Goal: Task Accomplishment & Management: Use online tool/utility

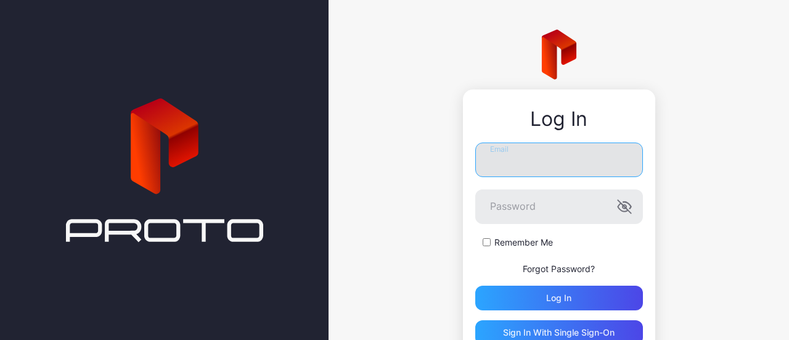
click at [518, 159] on input "Email" at bounding box center [559, 159] width 168 height 35
click at [0, 339] on com-1password-button at bounding box center [0, 340] width 0 height 0
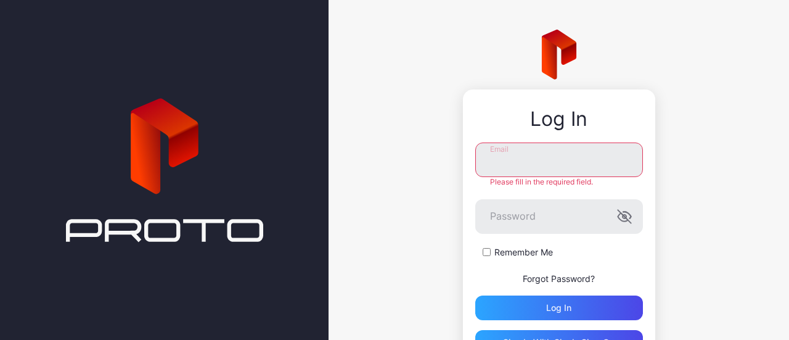
type input "**********"
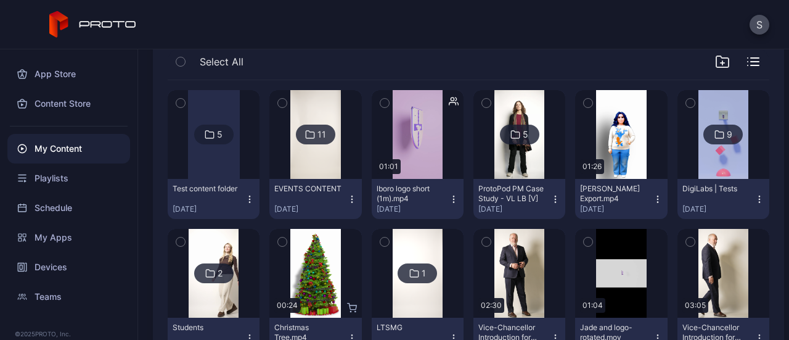
scroll to position [132, 0]
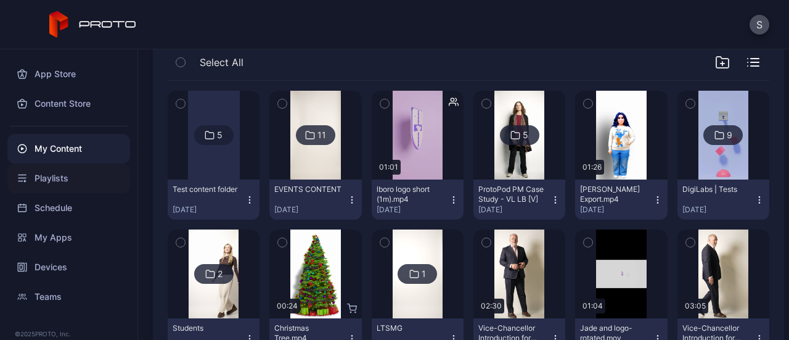
click at [62, 173] on div "Playlists" at bounding box center [68, 178] width 123 height 30
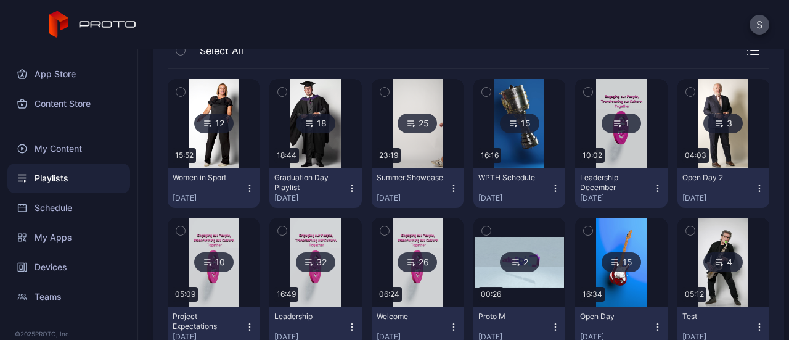
scroll to position [141, 0]
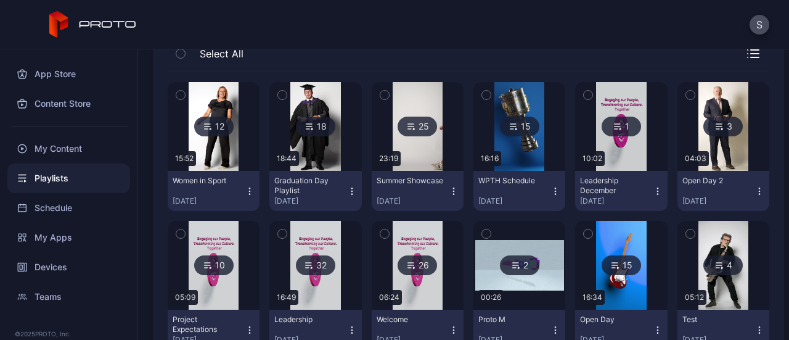
click at [198, 179] on div "Women in Sport" at bounding box center [207, 181] width 68 height 10
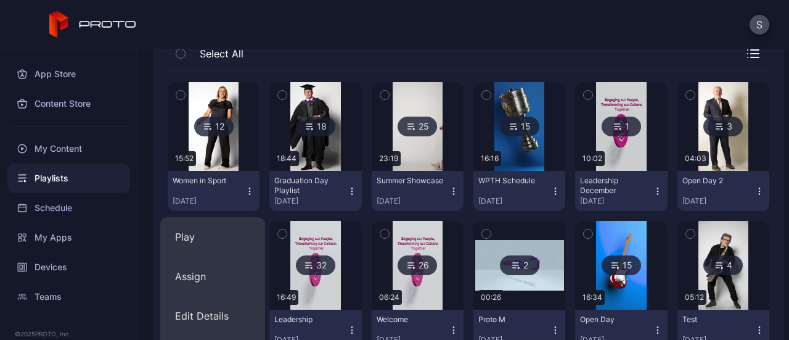
click at [210, 173] on button "Women in Sport [DATE]" at bounding box center [214, 191] width 92 height 40
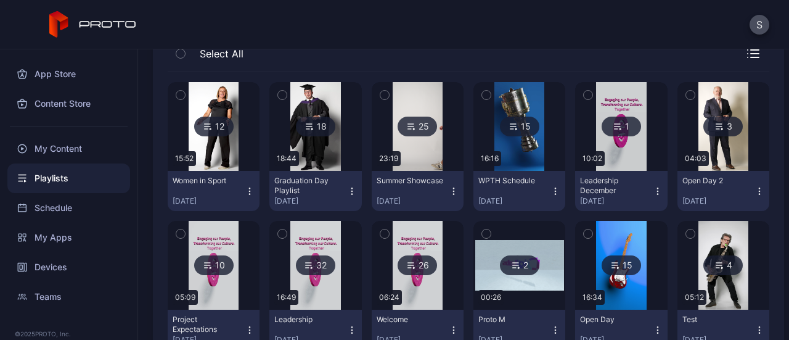
click at [211, 127] on div "12" at bounding box center [213, 126] width 39 height 20
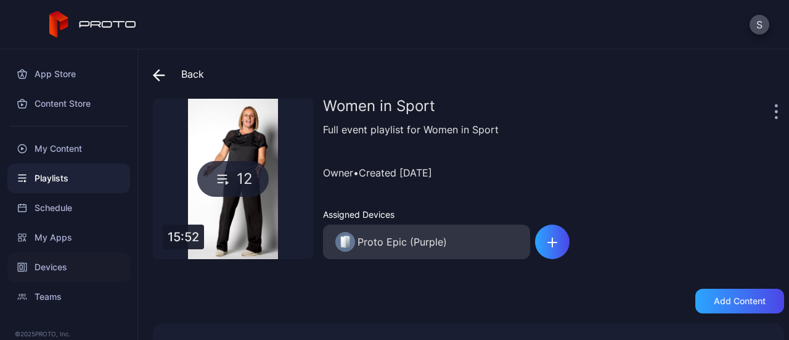
click at [55, 259] on div "Devices" at bounding box center [68, 267] width 123 height 30
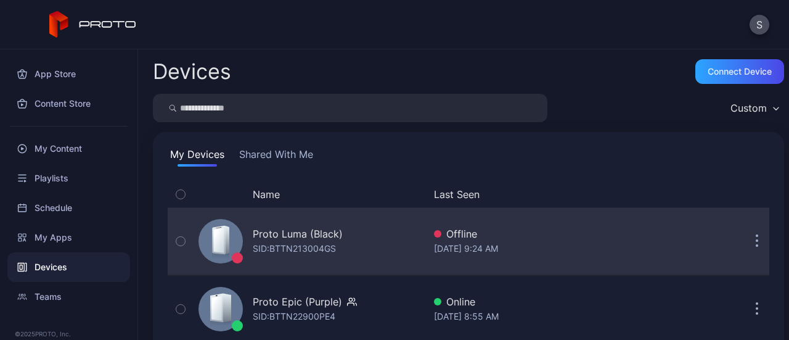
scroll to position [86, 0]
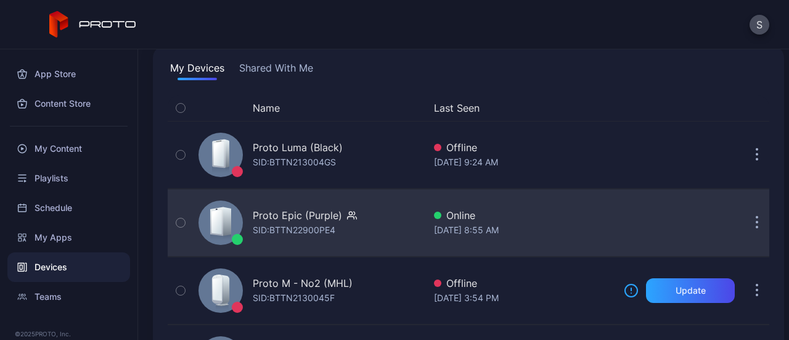
click at [375, 231] on div "Proto Epic (Purple) SID: BTTN22900PE4" at bounding box center [309, 223] width 230 height 62
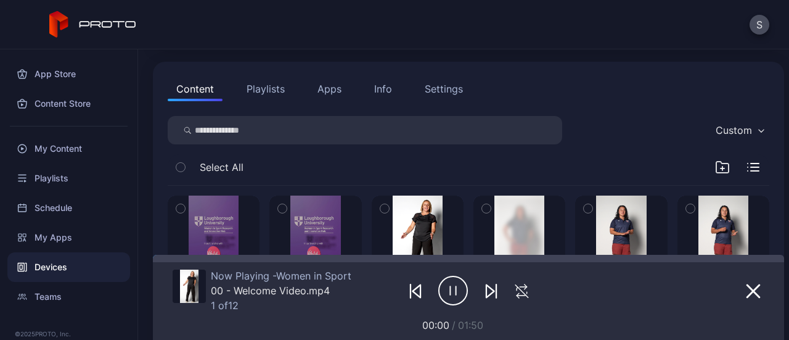
scroll to position [130, 0]
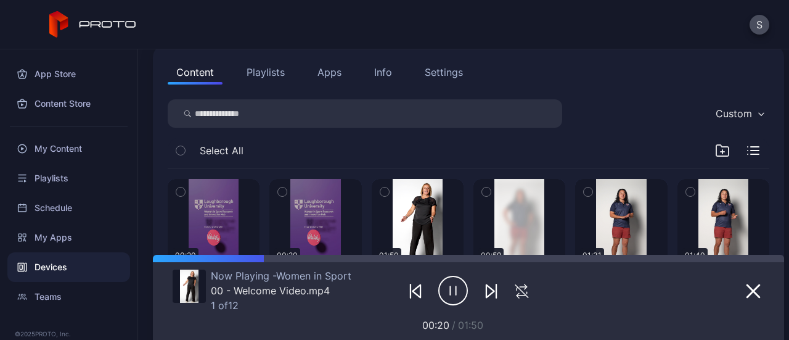
click at [493, 291] on button "button" at bounding box center [491, 290] width 22 height 17
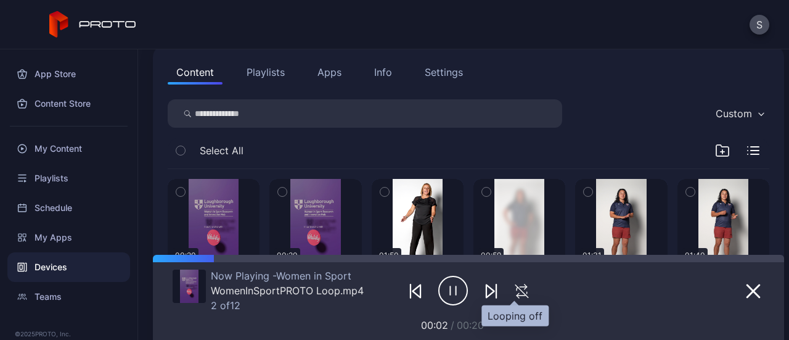
click at [515, 290] on icon "button" at bounding box center [521, 290] width 13 height 13
click at [514, 290] on icon "button" at bounding box center [522, 290] width 16 height 15
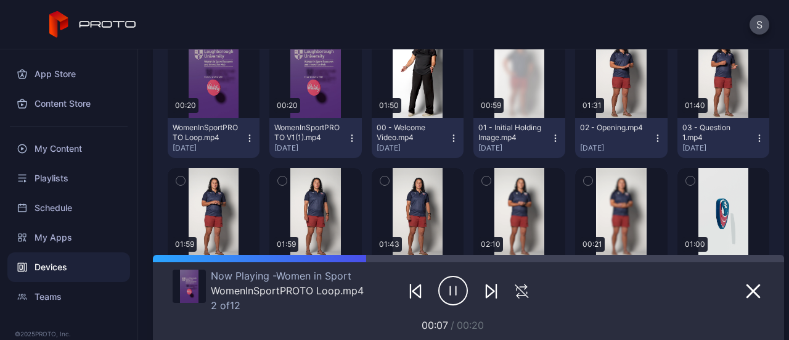
scroll to position [280, 0]
click at [446, 288] on icon "button" at bounding box center [453, 290] width 30 height 31
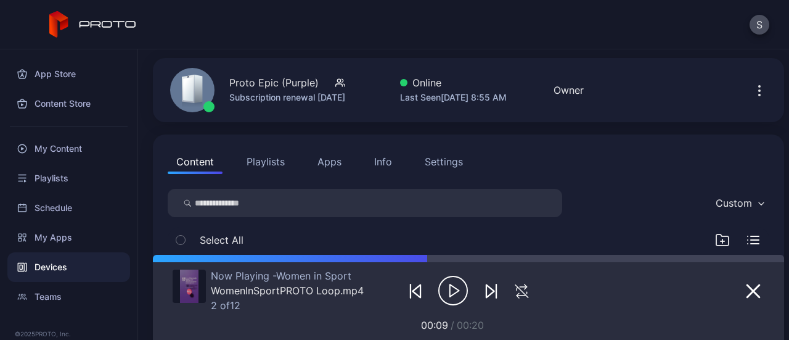
scroll to position [0, 0]
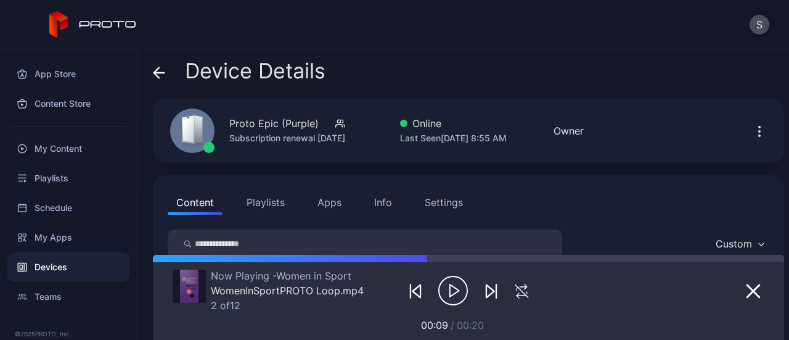
click at [269, 204] on button "Playlists" at bounding box center [265, 202] width 55 height 25
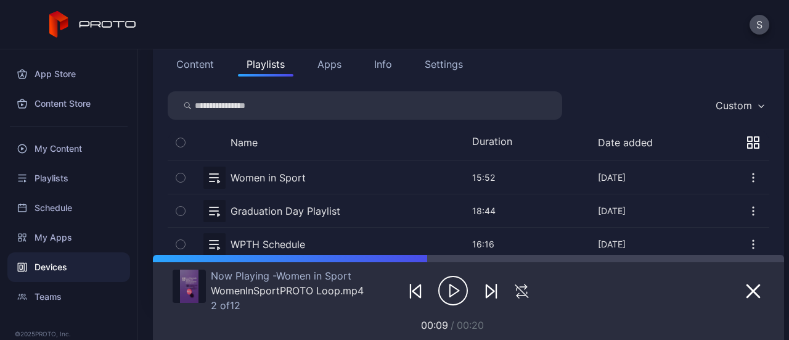
scroll to position [201, 0]
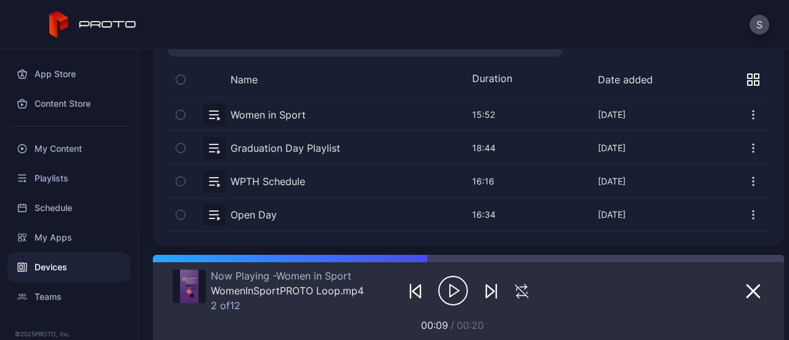
click at [271, 120] on button "button" at bounding box center [468, 114] width 601 height 33
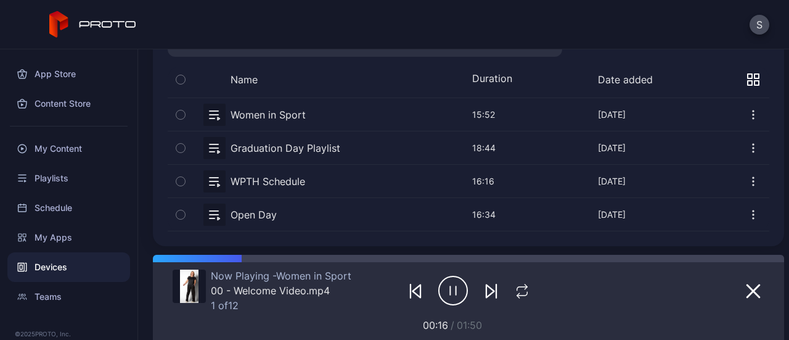
click at [240, 116] on button "button" at bounding box center [468, 114] width 601 height 33
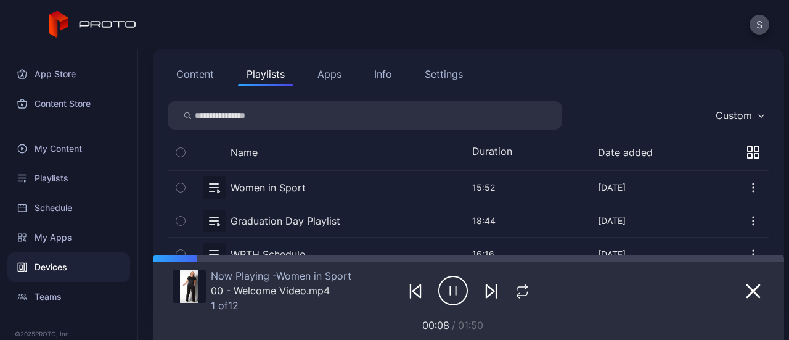
click at [494, 292] on div at bounding box center [490, 290] width 23 height 17
click at [484, 297] on icon "button" at bounding box center [491, 290] width 15 height 15
click at [412, 291] on icon "button" at bounding box center [416, 291] width 8 height 13
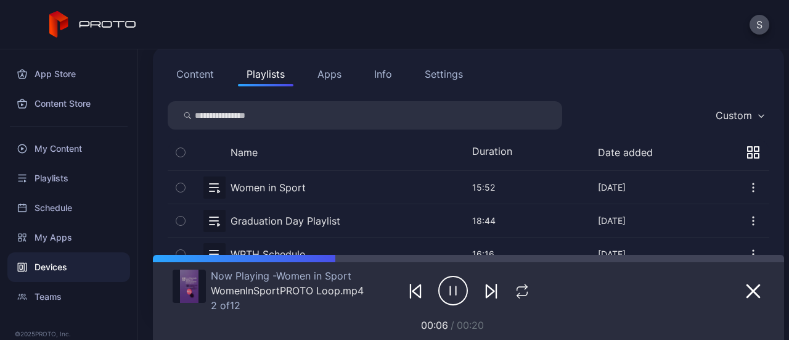
click at [487, 290] on icon "button" at bounding box center [491, 290] width 15 height 15
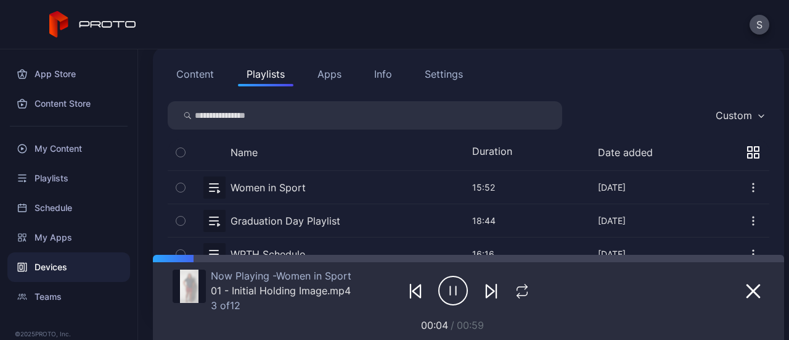
click at [201, 70] on button "Content" at bounding box center [195, 74] width 55 height 25
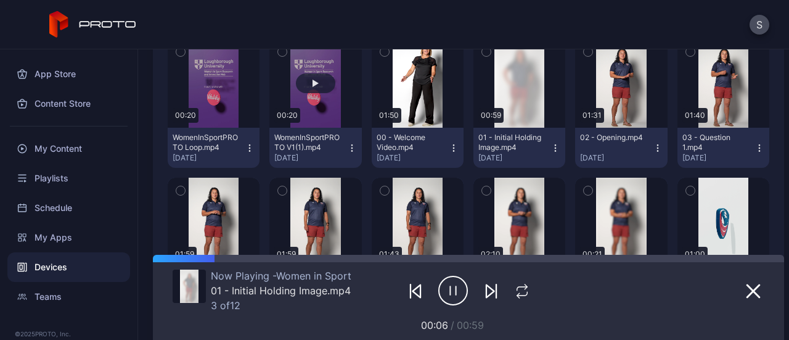
scroll to position [227, 0]
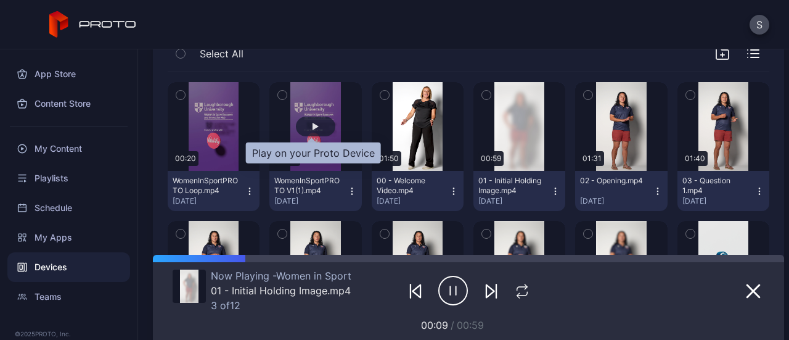
click at [311, 132] on div "button" at bounding box center [315, 126] width 39 height 20
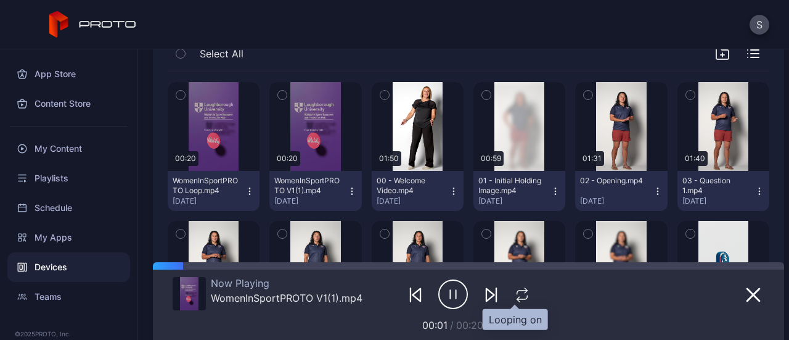
click at [516, 298] on icon "button" at bounding box center [521, 297] width 10 height 4
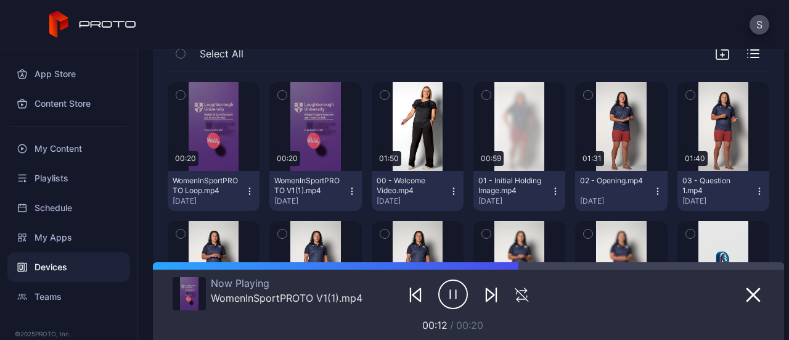
click at [351, 195] on icon "button" at bounding box center [352, 191] width 10 height 10
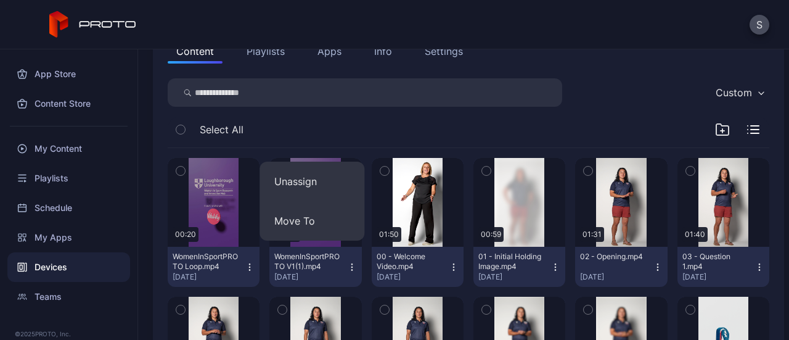
scroll to position [137, 0]
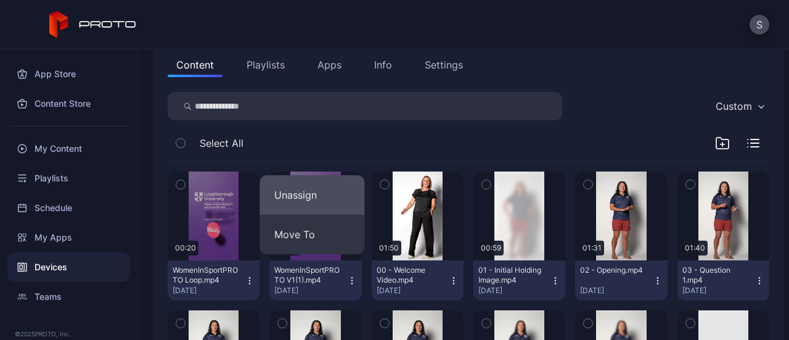
click at [293, 207] on button "Unassign" at bounding box center [311, 194] width 105 height 39
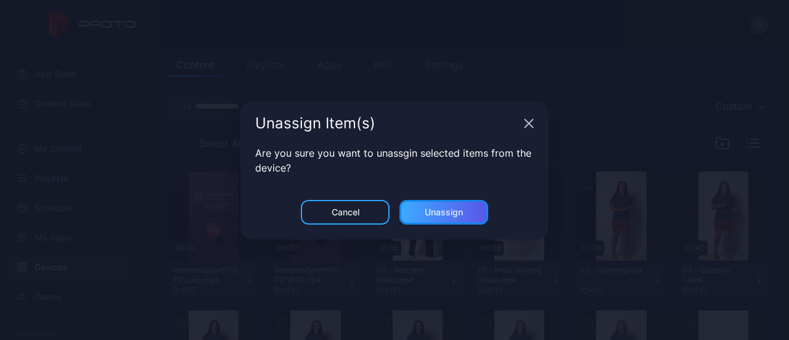
click at [439, 221] on div "Unassign" at bounding box center [443, 212] width 89 height 25
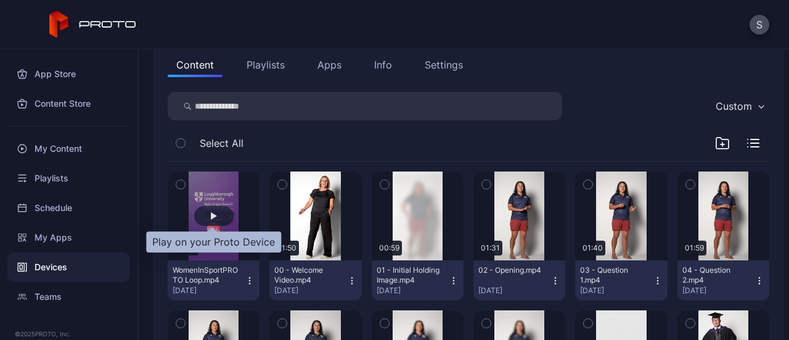
click at [212, 210] on div "button" at bounding box center [213, 216] width 39 height 20
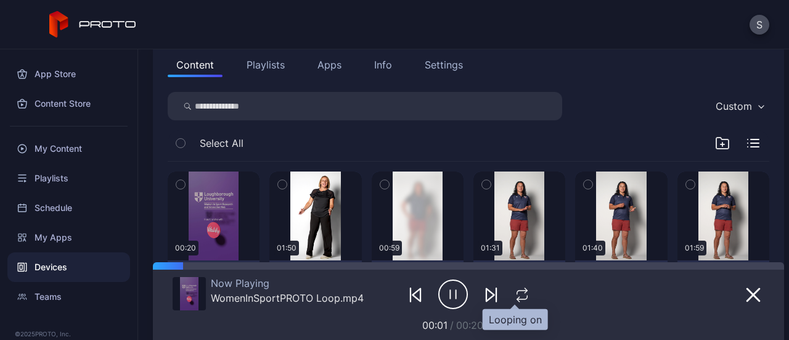
click at [514, 294] on icon "button" at bounding box center [522, 294] width 16 height 15
click at [526, 298] on button "button" at bounding box center [522, 293] width 28 height 17
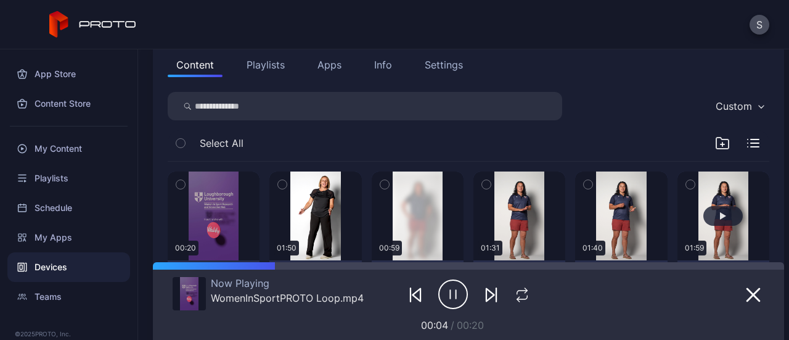
click at [679, 259] on button "button" at bounding box center [723, 215] width 92 height 89
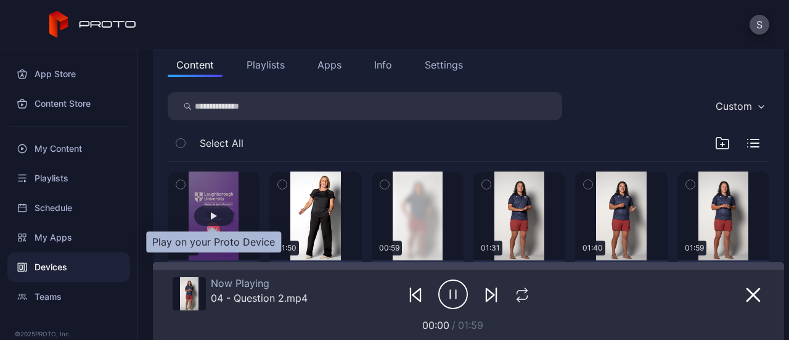
click at [227, 217] on div "button" at bounding box center [213, 216] width 39 height 20
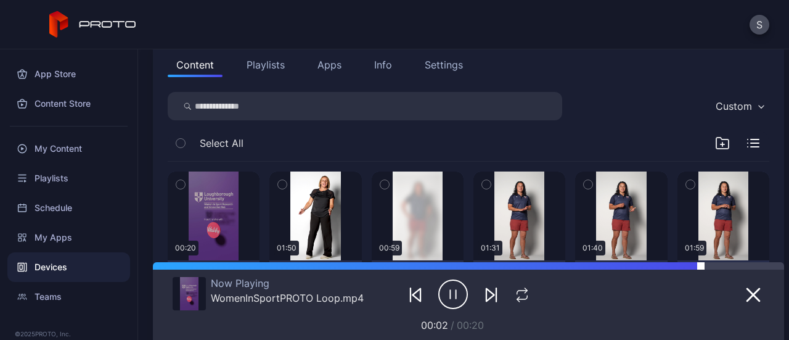
click at [714, 266] on div at bounding box center [742, 265] width 83 height 7
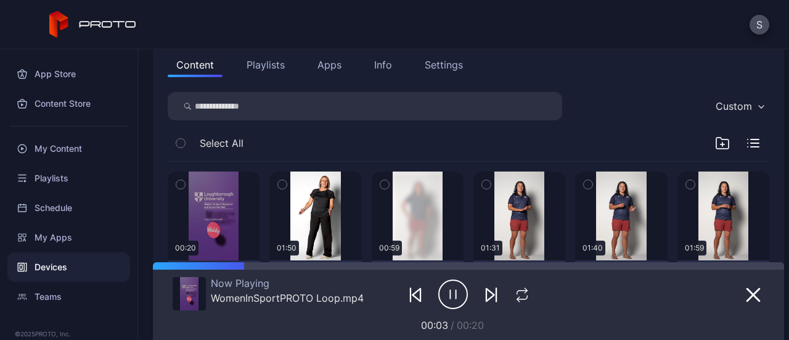
click at [257, 62] on button "Playlists" at bounding box center [265, 64] width 55 height 25
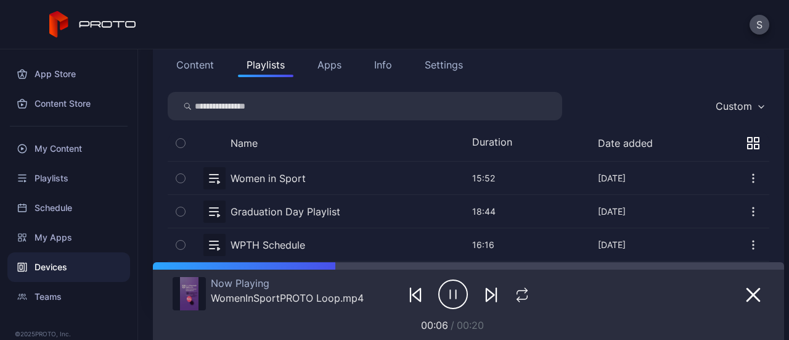
click at [747, 177] on icon "button" at bounding box center [753, 178] width 12 height 12
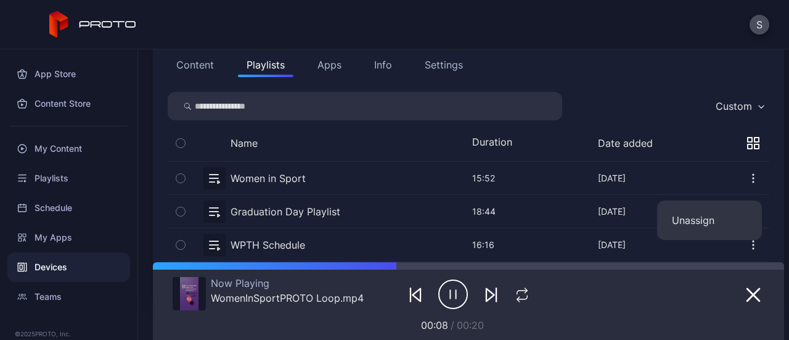
click at [624, 83] on div "Content Playlists Apps Info Settings Custom Name Duration Date added Women in S…" at bounding box center [468, 174] width 631 height 272
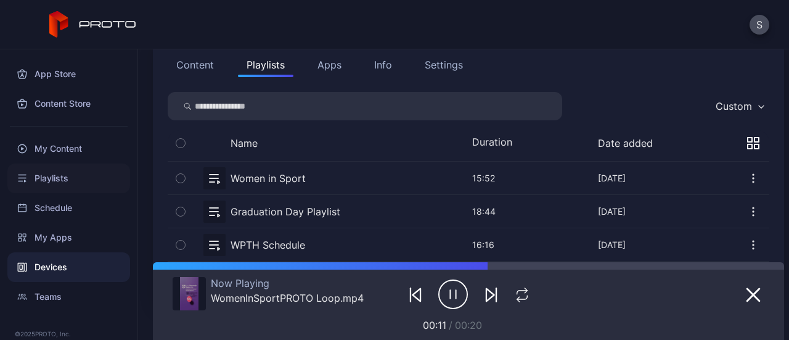
click at [85, 178] on div "Playlists" at bounding box center [68, 178] width 123 height 30
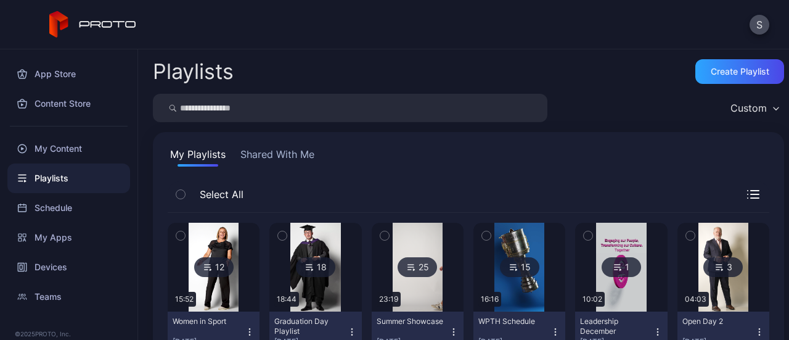
click at [212, 275] on div "12" at bounding box center [213, 267] width 39 height 20
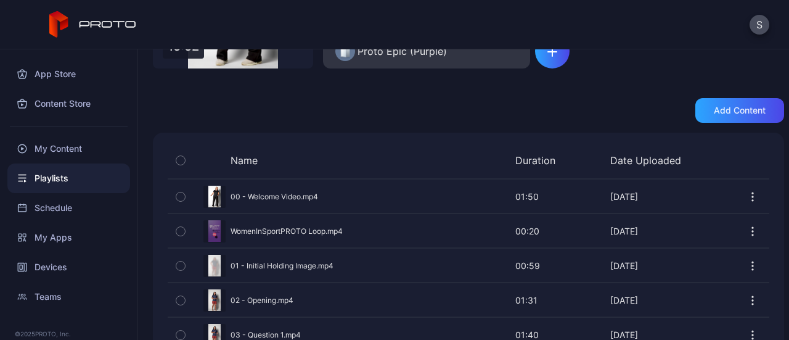
scroll to position [191, 0]
click at [57, 266] on div "Devices" at bounding box center [68, 267] width 123 height 30
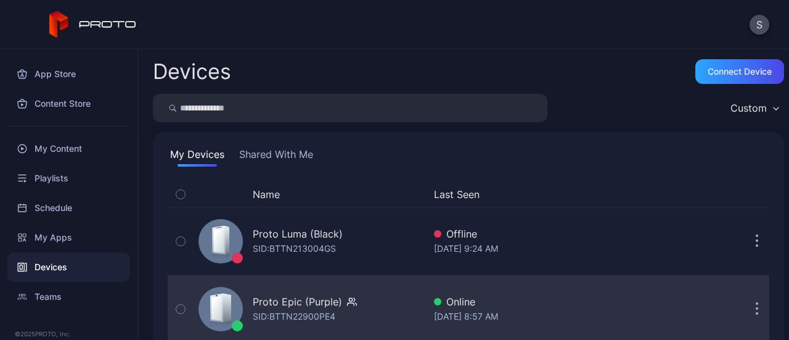
click at [361, 306] on div "Proto Epic (Purple) SID: BTTN22900PE4" at bounding box center [309, 309] width 230 height 62
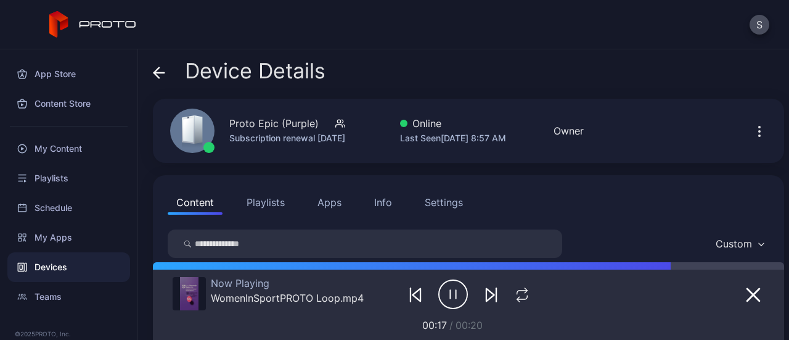
click at [269, 202] on button "Playlists" at bounding box center [265, 202] width 55 height 25
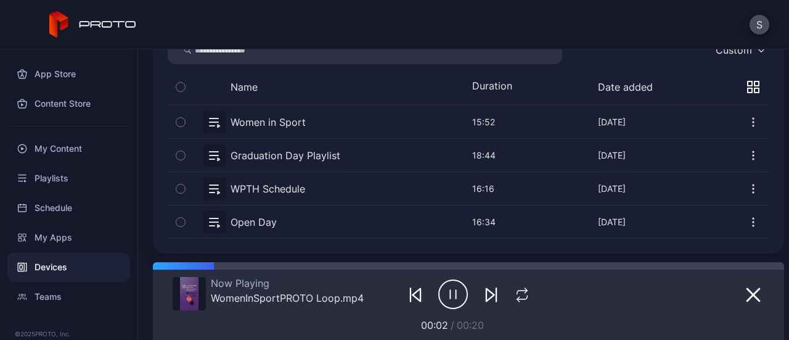
click at [747, 123] on icon "button" at bounding box center [753, 122] width 12 height 12
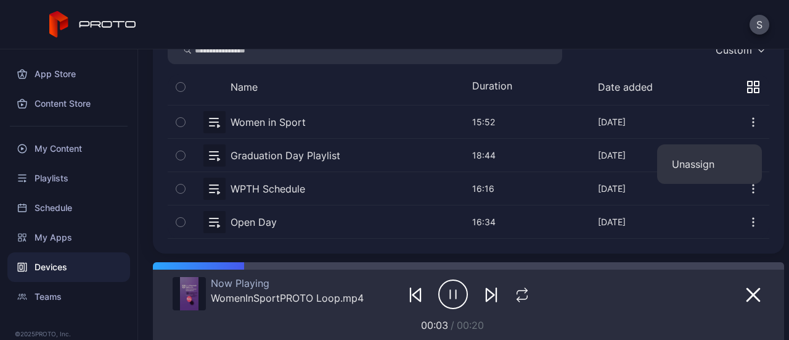
click at [747, 123] on icon "button" at bounding box center [753, 122] width 12 height 12
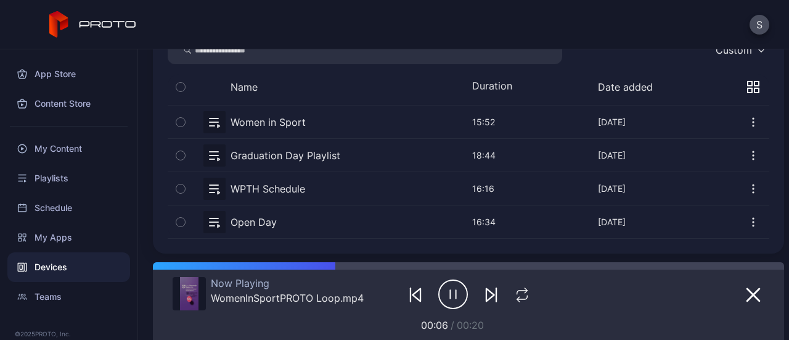
click at [237, 121] on button "button" at bounding box center [468, 121] width 601 height 33
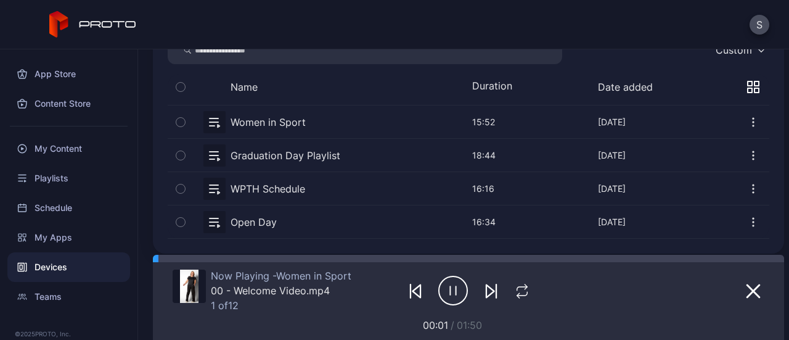
click at [484, 296] on icon "button" at bounding box center [491, 290] width 15 height 15
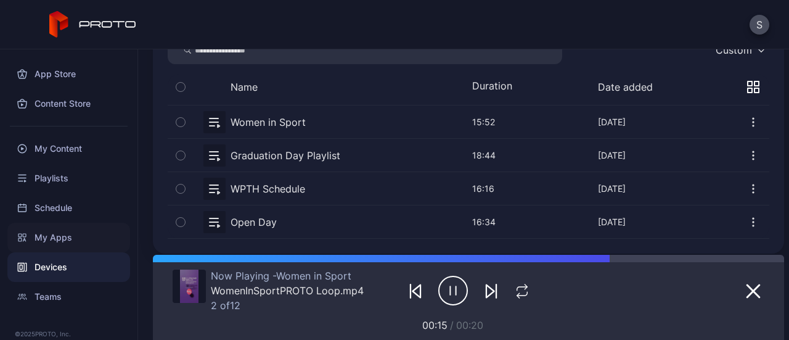
click at [79, 242] on div "My Apps" at bounding box center [68, 237] width 123 height 30
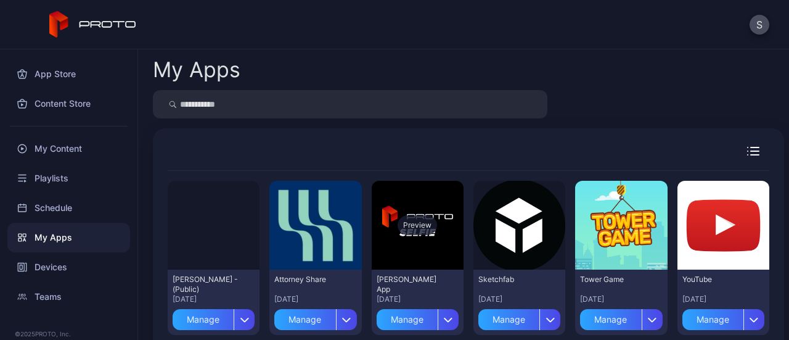
scroll to position [123, 0]
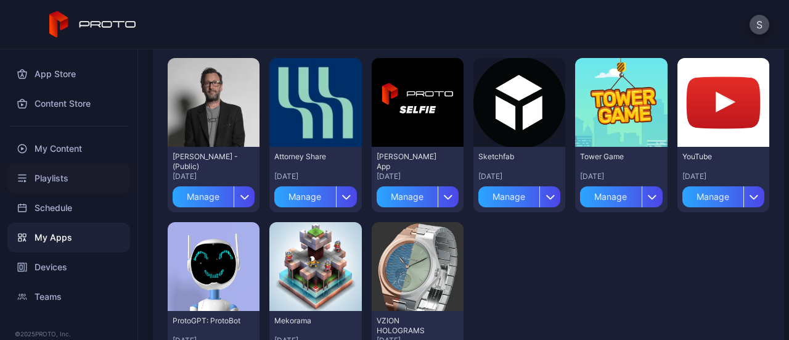
click at [75, 173] on div "Playlists" at bounding box center [68, 178] width 123 height 30
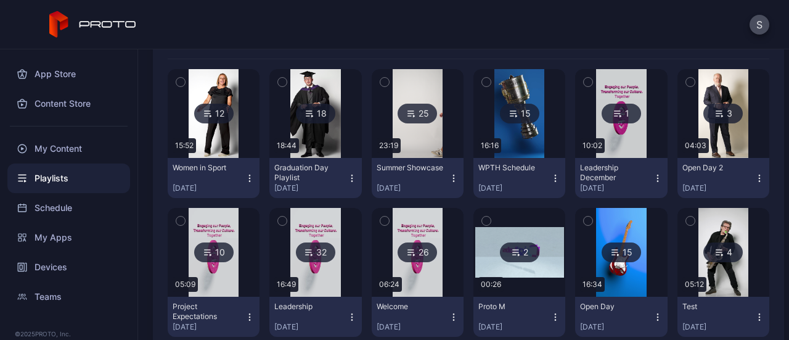
scroll to position [154, 0]
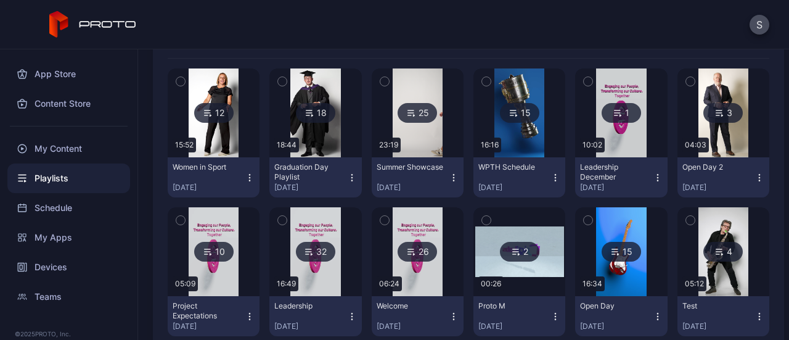
click at [196, 167] on div "Women in Sport" at bounding box center [207, 167] width 68 height 10
click at [212, 102] on img at bounding box center [214, 112] width 50 height 89
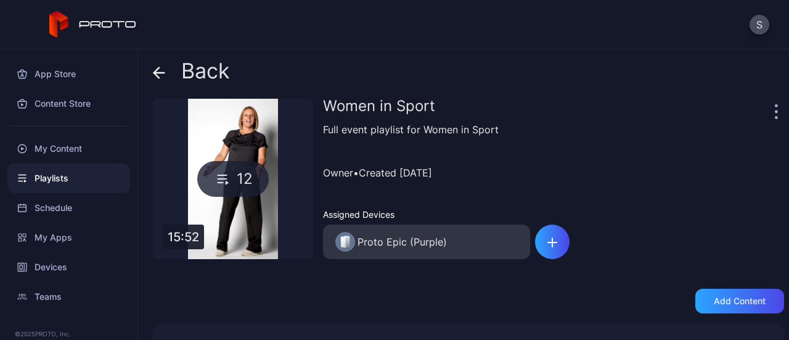
scroll to position [301, 0]
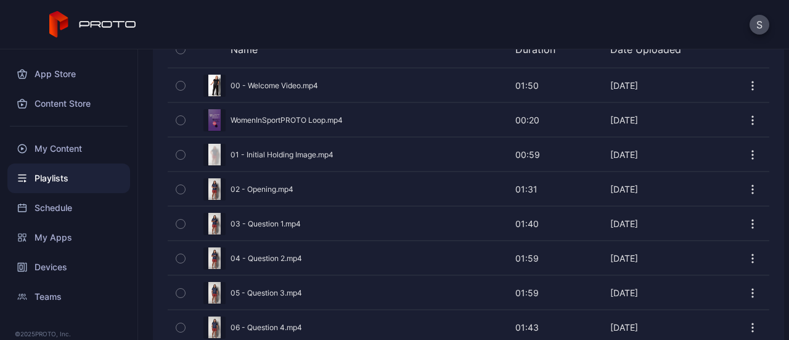
click at [182, 88] on icon "button" at bounding box center [180, 86] width 9 height 14
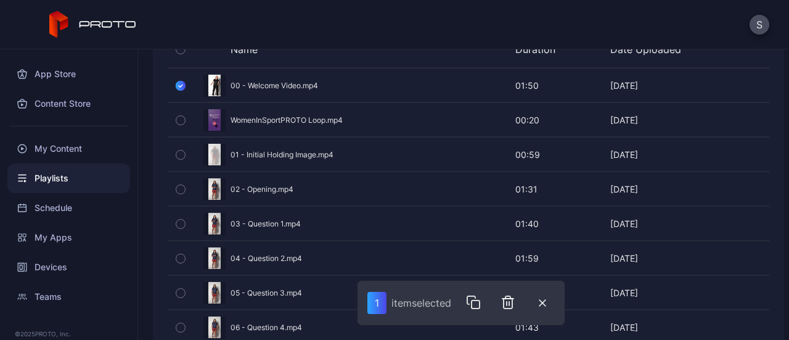
click at [180, 116] on icon "button" at bounding box center [180, 120] width 9 height 14
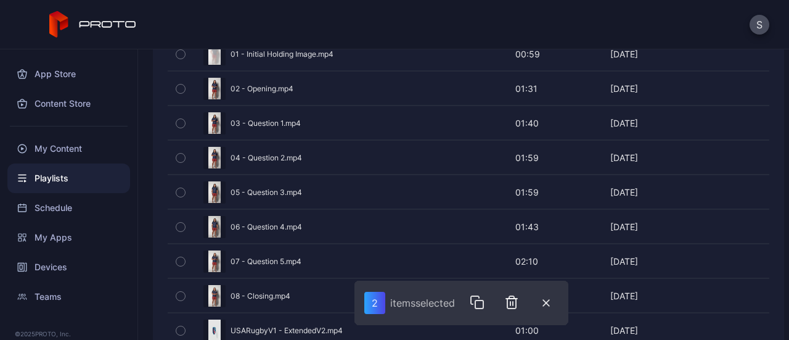
scroll to position [461, 0]
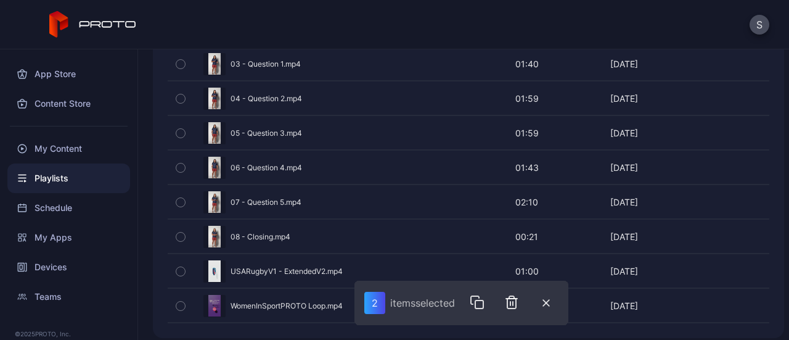
click at [180, 300] on icon "button" at bounding box center [180, 306] width 9 height 14
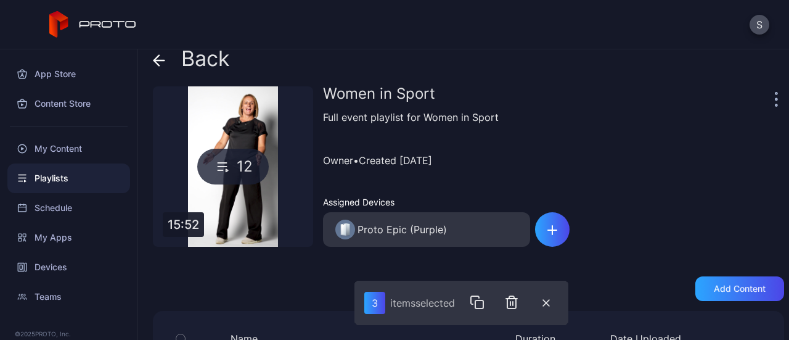
scroll to position [126, 0]
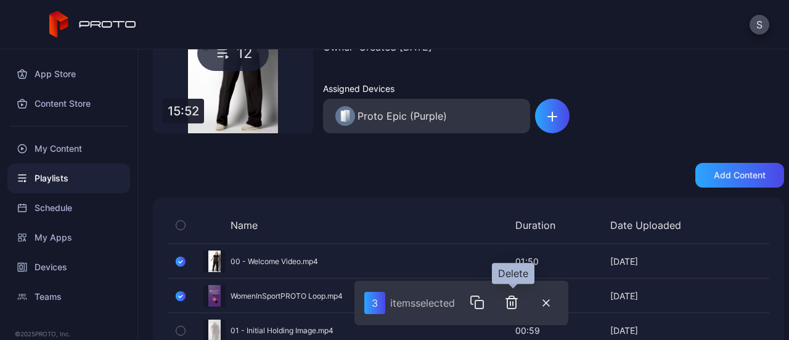
click at [509, 304] on icon "button" at bounding box center [511, 302] width 15 height 15
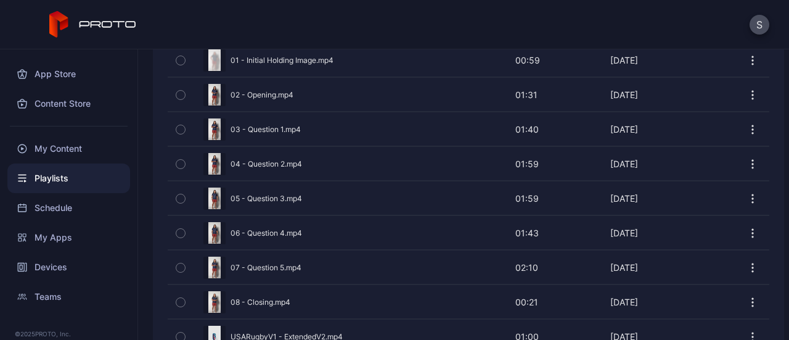
scroll to position [360, 0]
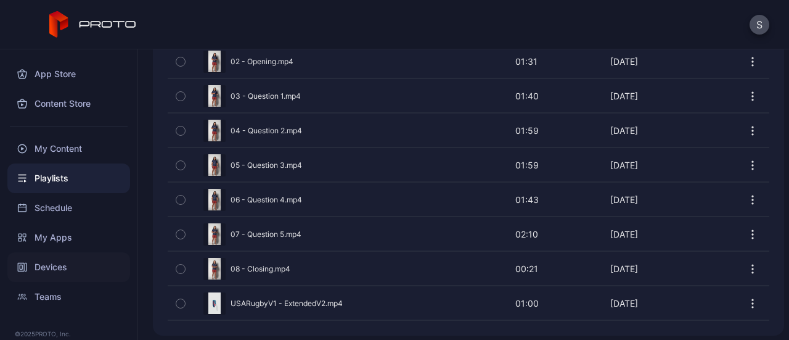
click at [73, 274] on div "Devices" at bounding box center [68, 267] width 123 height 30
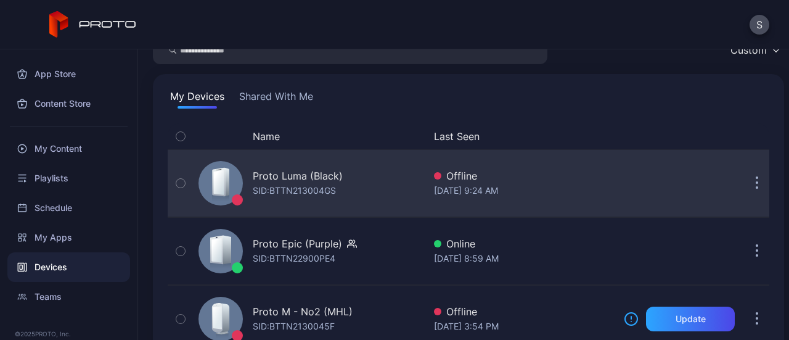
scroll to position [64, 0]
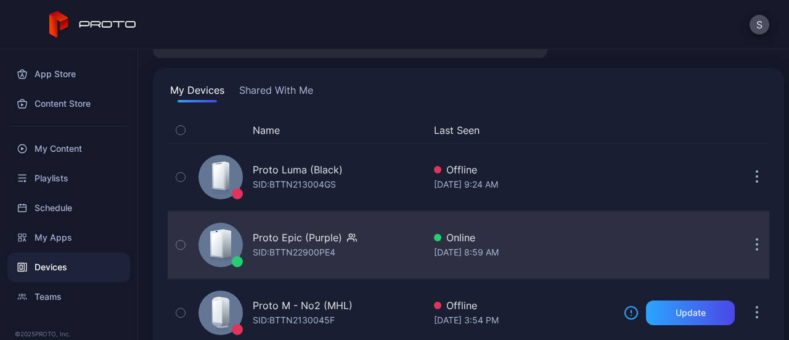
click at [340, 233] on div "Proto Epic (Purple)" at bounding box center [305, 237] width 104 height 15
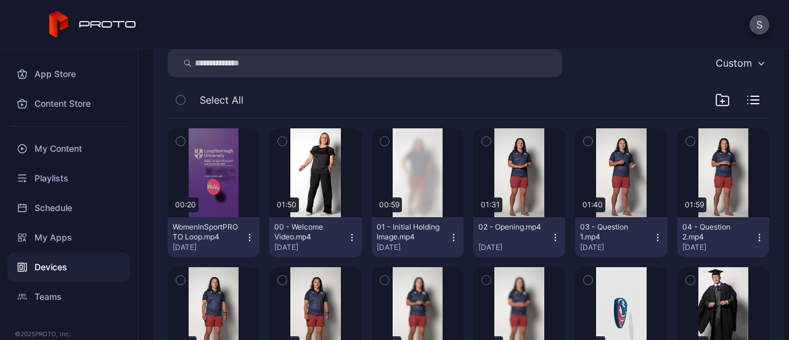
scroll to position [187, 0]
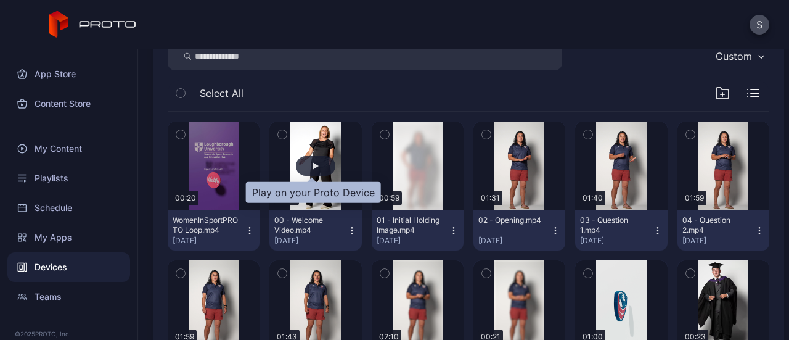
click at [307, 161] on div "button" at bounding box center [315, 166] width 39 height 20
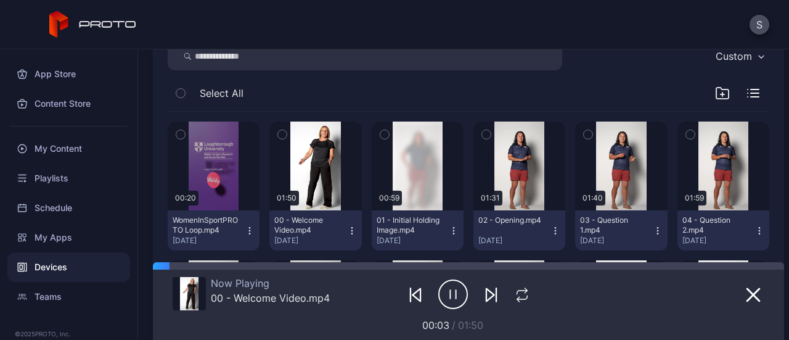
click at [450, 293] on icon "button" at bounding box center [453, 294] width 30 height 31
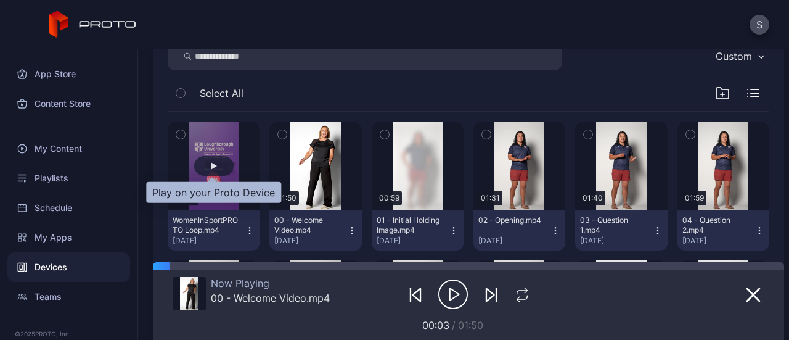
click at [220, 169] on div "button" at bounding box center [213, 166] width 39 height 20
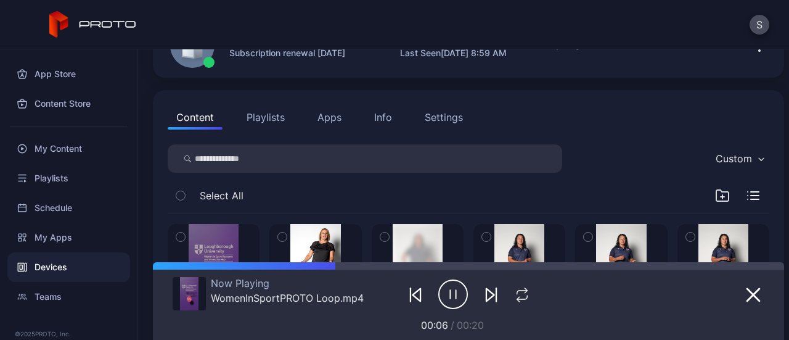
scroll to position [71, 0]
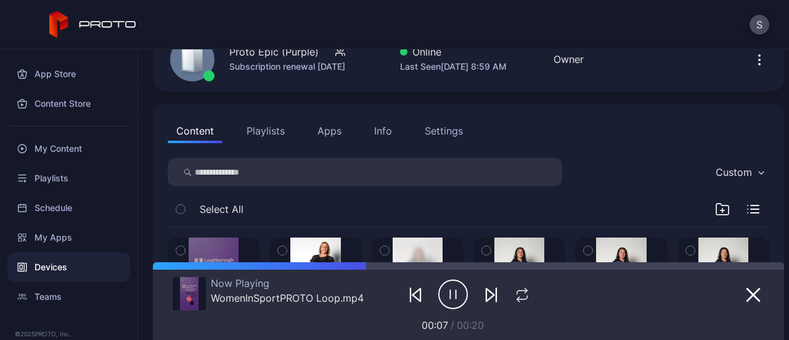
click at [266, 134] on button "Playlists" at bounding box center [265, 130] width 55 height 25
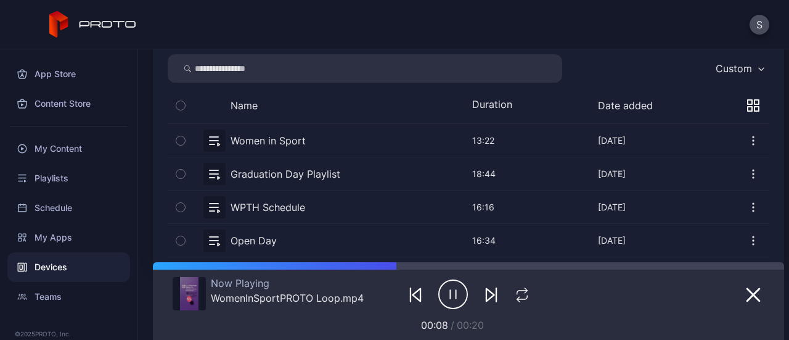
scroll to position [194, 0]
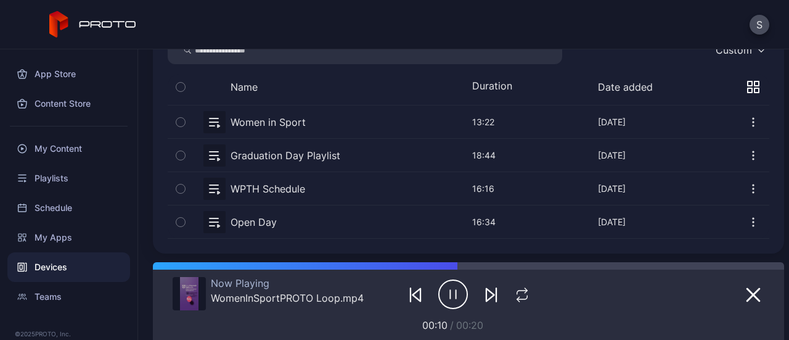
click at [229, 124] on button "button" at bounding box center [468, 121] width 601 height 33
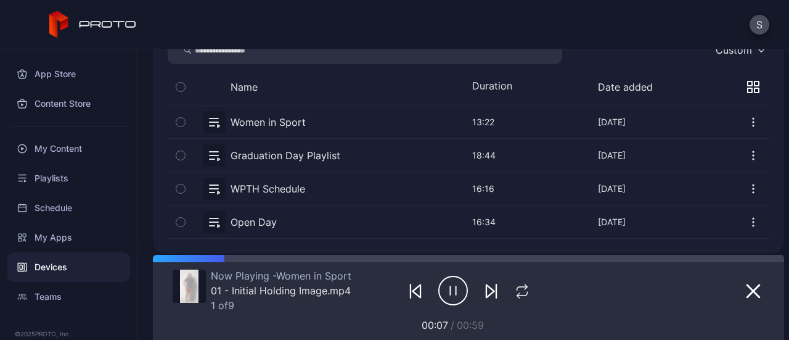
click at [484, 288] on icon "button" at bounding box center [491, 290] width 15 height 15
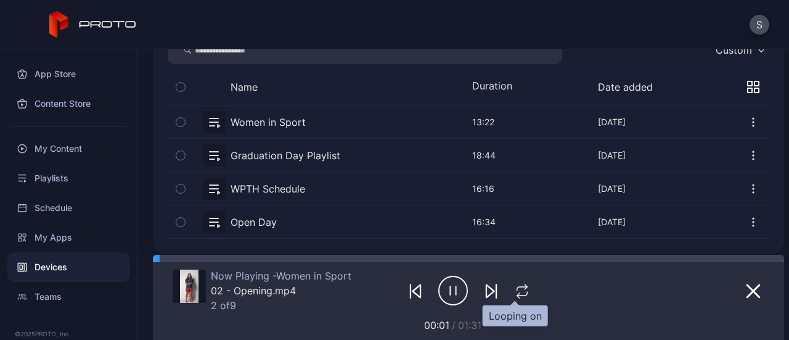
click at [514, 294] on icon "button" at bounding box center [522, 290] width 16 height 15
click at [457, 295] on icon "button" at bounding box center [453, 290] width 30 height 31
click at [404, 295] on button "button" at bounding box center [415, 290] width 22 height 17
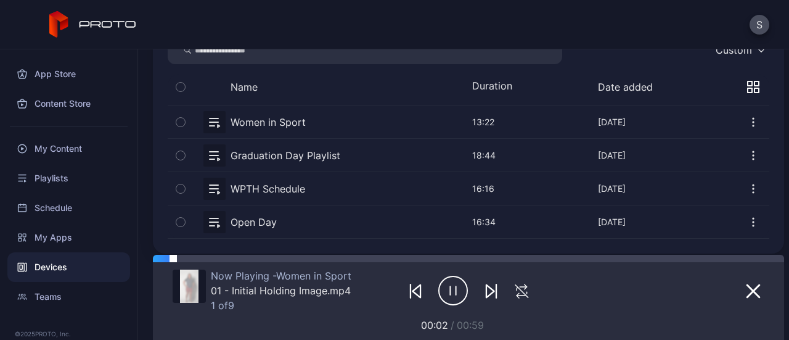
click at [671, 259] on div at bounding box center [478, 258] width 611 height 7
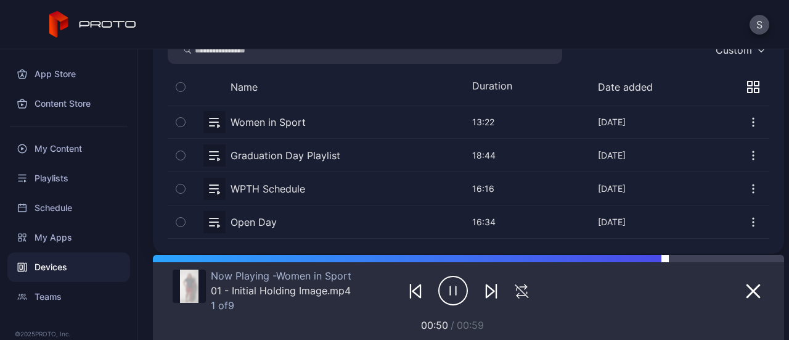
click at [741, 259] on div at bounding box center [724, 258] width 119 height 7
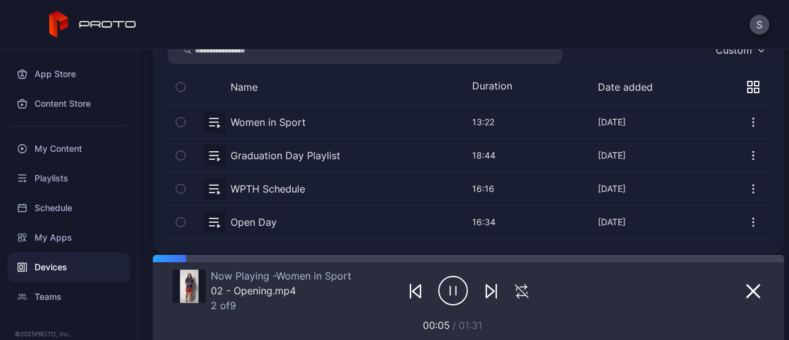
click at [438, 280] on icon "button" at bounding box center [453, 290] width 30 height 31
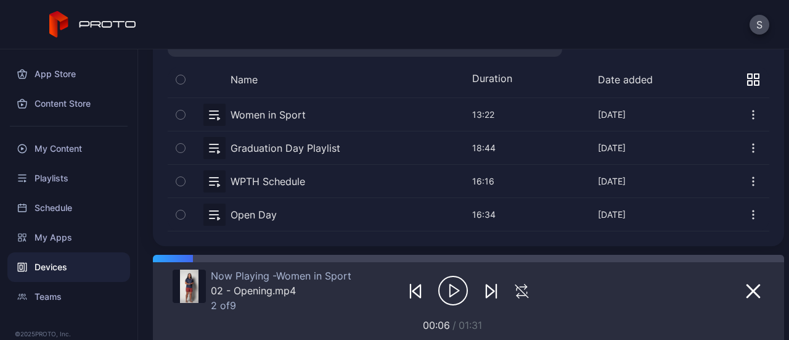
click at [484, 291] on icon "button" at bounding box center [491, 290] width 15 height 15
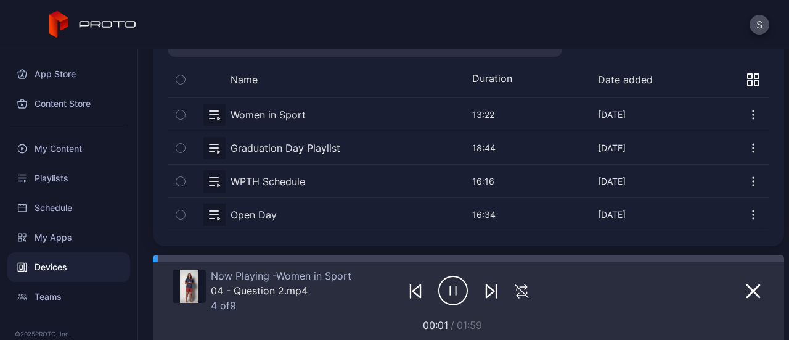
click at [484, 291] on icon "button" at bounding box center [491, 290] width 15 height 15
click at [409, 290] on icon "button" at bounding box center [415, 290] width 15 height 15
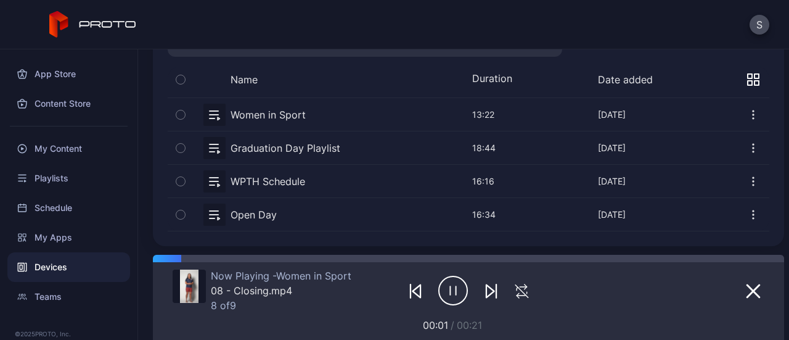
click at [645, 262] on div "Now Playing - Women in Sport 08 - Closing.mp4 8 of 9 00:01 / 00:21" at bounding box center [469, 297] width 592 height 70
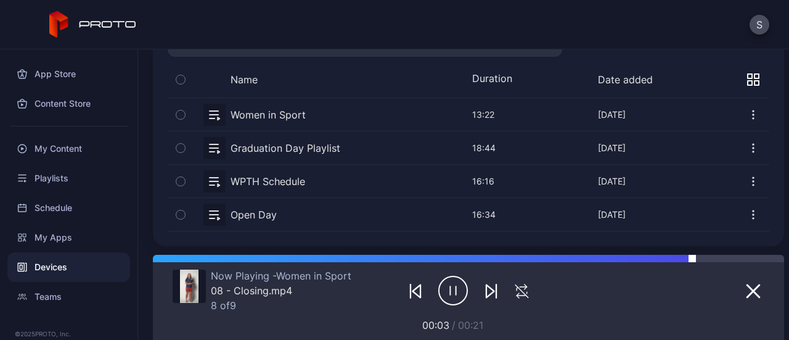
click at [695, 258] on div at bounding box center [468, 258] width 631 height 7
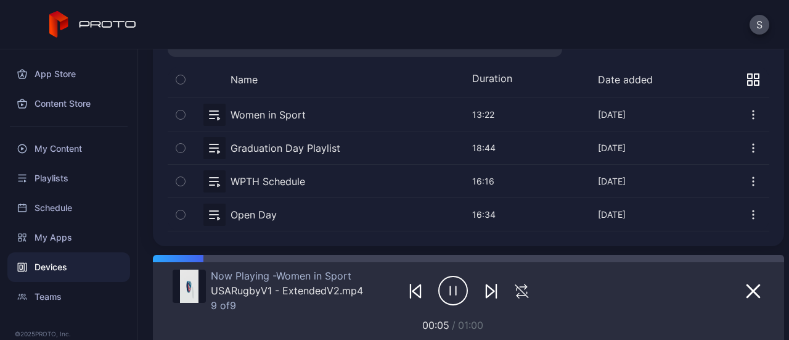
click at [513, 300] on div at bounding box center [468, 290] width 129 height 42
click at [514, 293] on icon "button" at bounding box center [522, 290] width 20 height 15
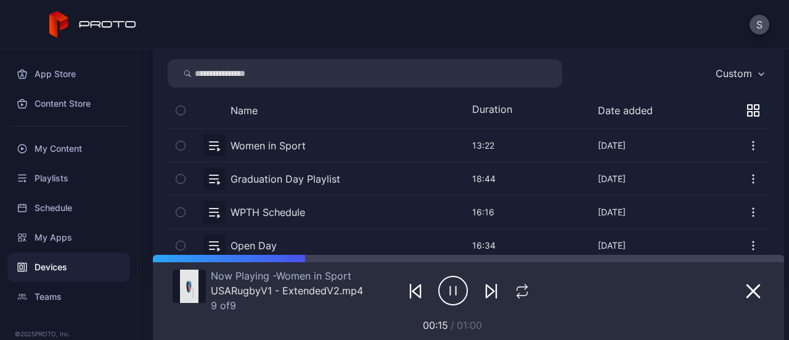
scroll to position [169, 0]
click at [275, 144] on button "button" at bounding box center [468, 145] width 601 height 33
click at [450, 287] on icon "button" at bounding box center [450, 290] width 0 height 9
click at [89, 185] on div "Playlists" at bounding box center [68, 178] width 123 height 30
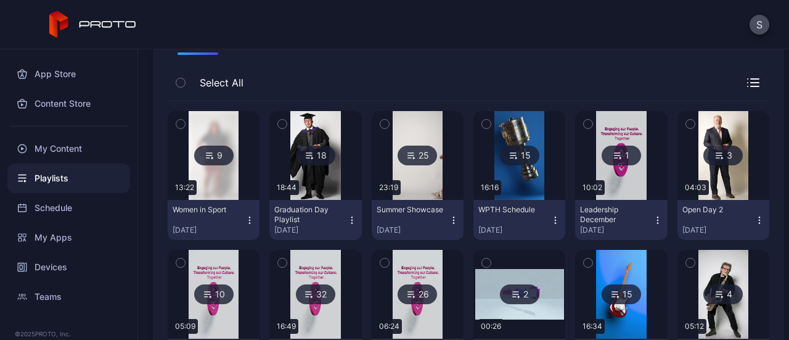
scroll to position [119, 0]
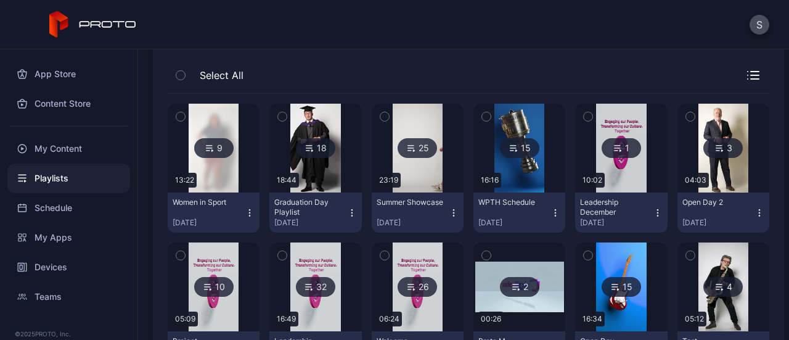
click at [229, 203] on div "Women in Sport" at bounding box center [207, 202] width 68 height 10
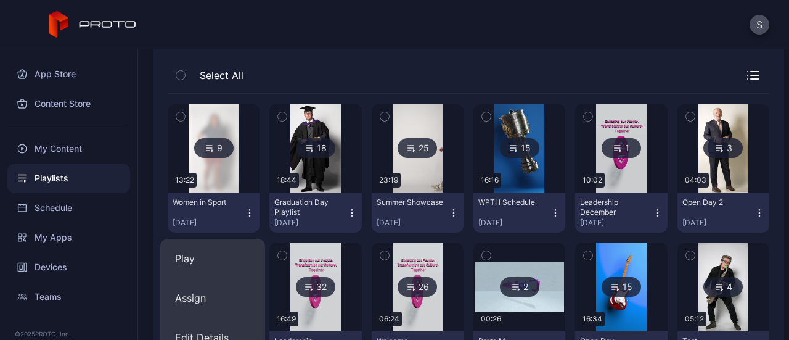
click at [191, 204] on div "Women in Sport" at bounding box center [207, 202] width 68 height 10
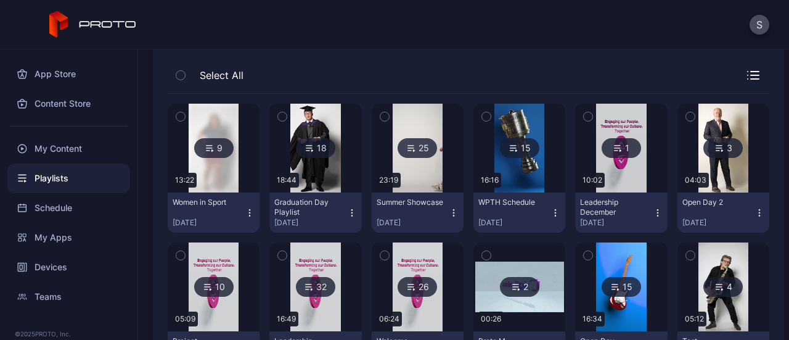
click at [216, 147] on div "9" at bounding box center [213, 148] width 39 height 20
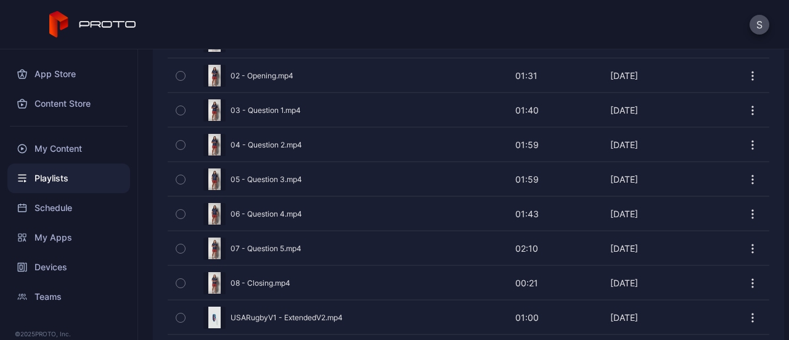
scroll to position [360, 0]
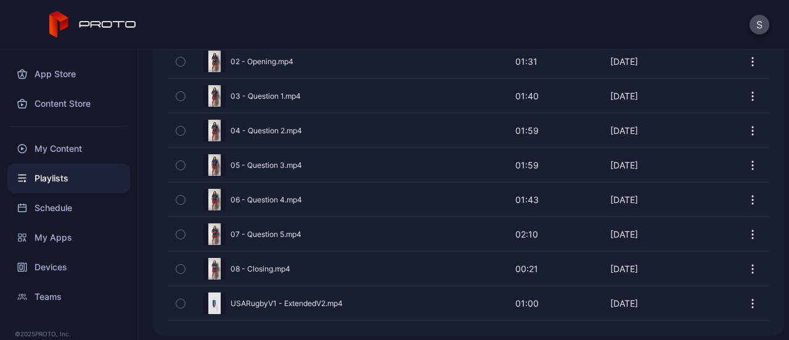
click at [180, 300] on icon "button" at bounding box center [180, 303] width 9 height 14
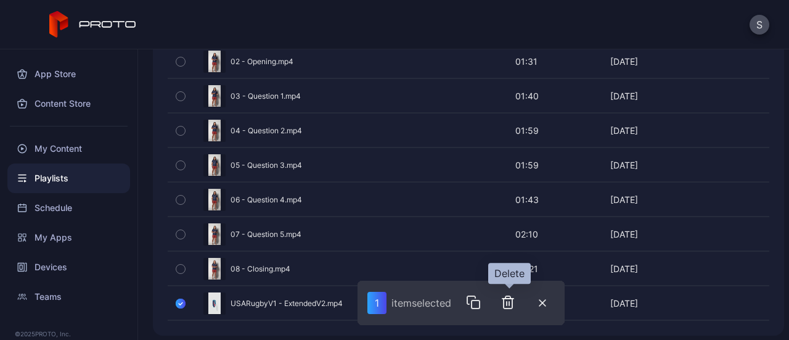
click at [508, 296] on icon "button" at bounding box center [507, 302] width 9 height 12
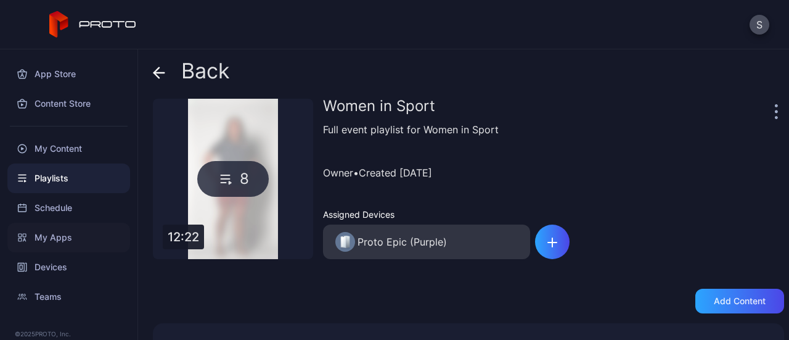
click at [60, 238] on div "My Apps" at bounding box center [68, 237] width 123 height 30
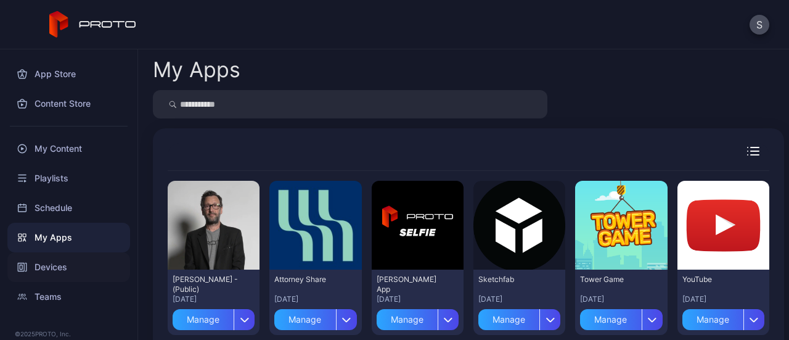
click at [58, 266] on div "Devices" at bounding box center [68, 267] width 123 height 30
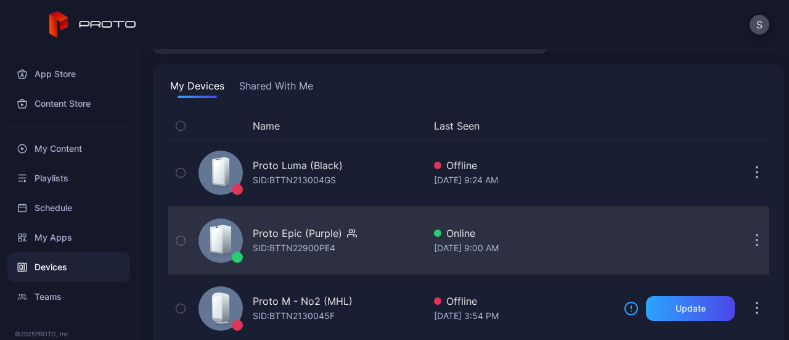
scroll to position [69, 0]
click at [399, 242] on div "Proto Epic (Purple) SID: BTTN22900PE4" at bounding box center [309, 240] width 230 height 62
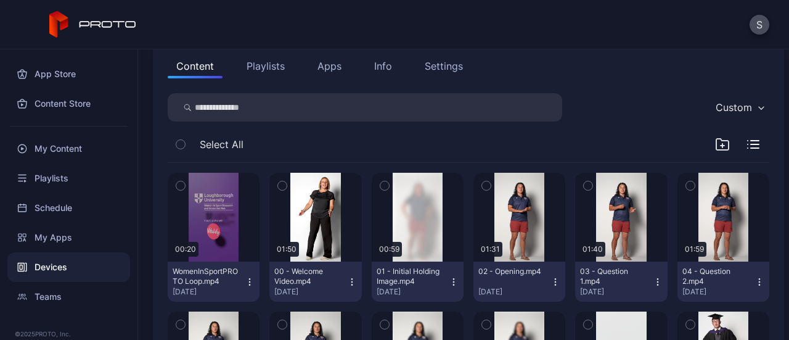
click at [399, 242] on button "button" at bounding box center [418, 217] width 92 height 89
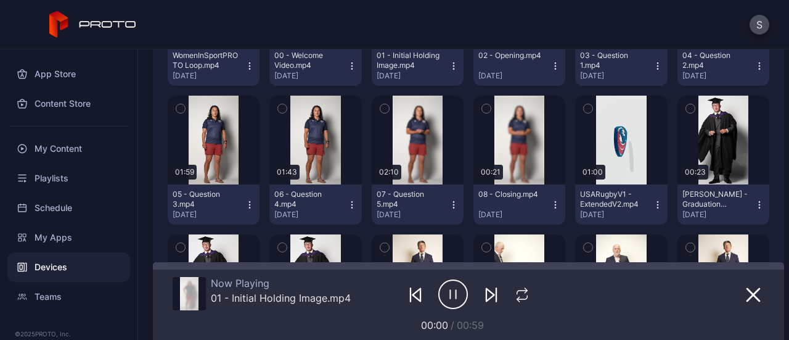
scroll to position [430, 0]
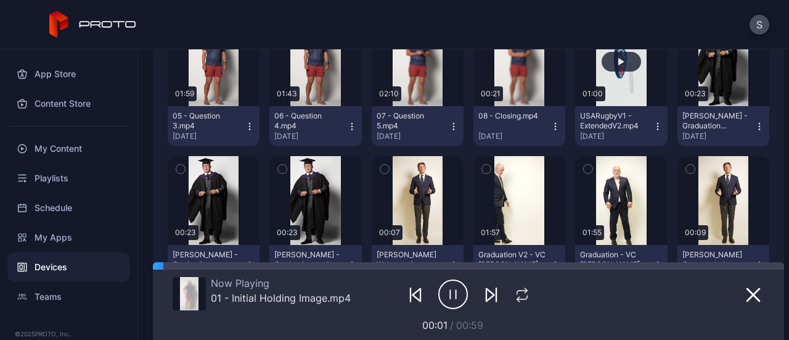
click at [624, 73] on button "button" at bounding box center [621, 61] width 92 height 89
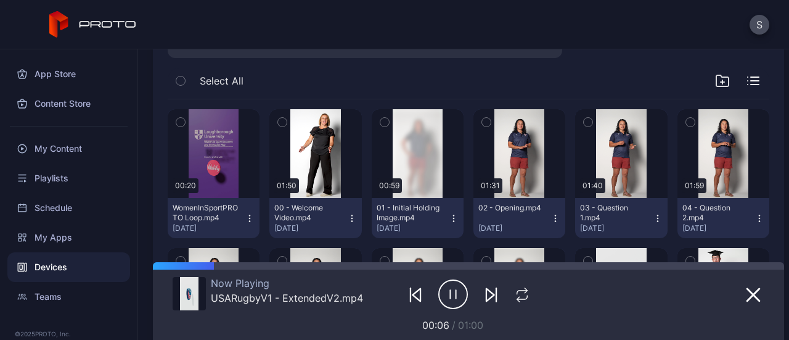
scroll to position [199, 0]
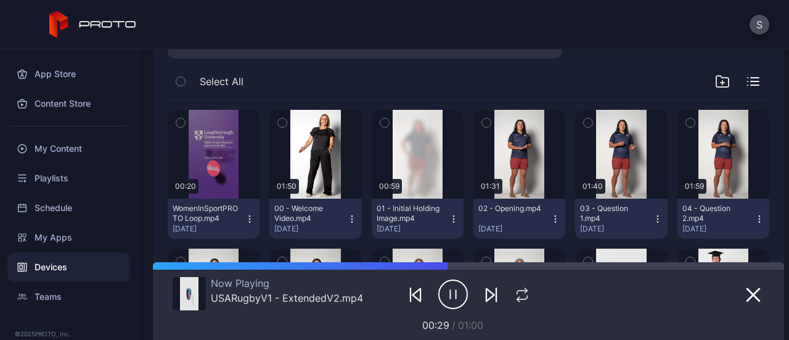
click at [443, 288] on icon "button" at bounding box center [453, 294] width 30 height 31
